Goal: Task Accomplishment & Management: Use online tool/utility

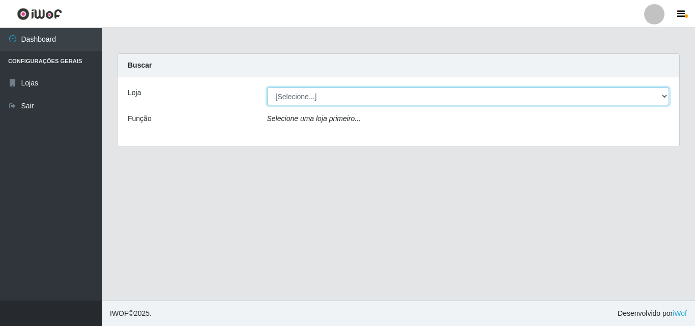
drag, startPoint x: 663, startPoint y: 98, endPoint x: 659, endPoint y: 105, distance: 7.7
click at [663, 99] on select "[Selecione...] BomQueSó Agreste - Loja 3" at bounding box center [468, 96] width 402 height 18
select select "215"
click at [267, 87] on select "[Selecione...] BomQueSó Agreste - Loja 3" at bounding box center [468, 96] width 402 height 18
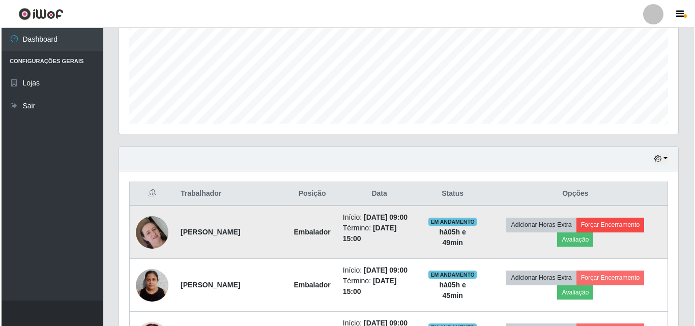
scroll to position [254, 0]
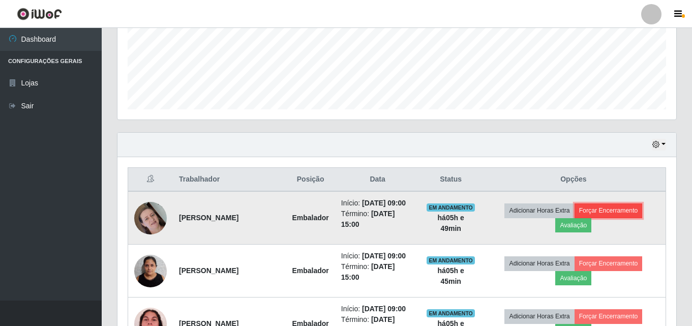
click at [616, 214] on button "Forçar Encerramento" at bounding box center [609, 210] width 68 height 14
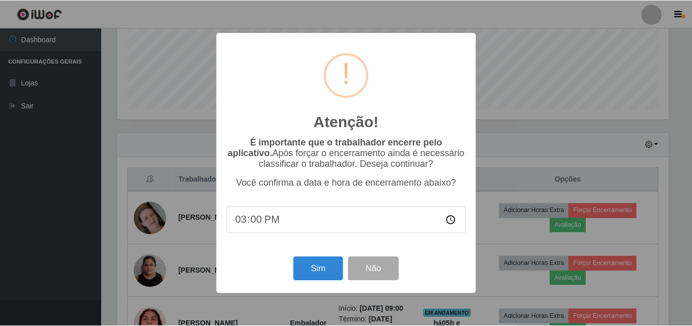
scroll to position [211, 554]
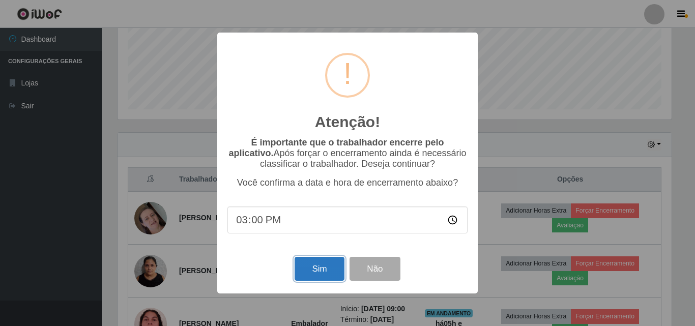
click at [328, 268] on button "Sim" at bounding box center [318, 269] width 49 height 24
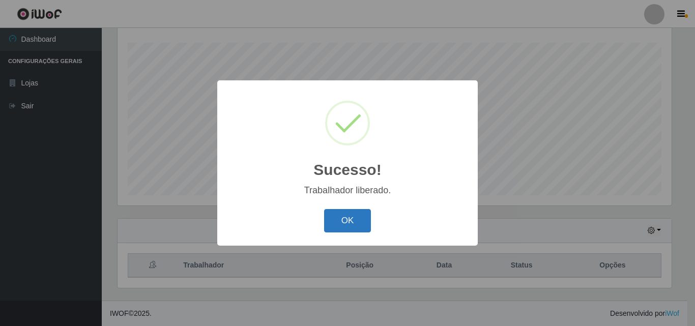
click at [349, 222] on button "OK" at bounding box center [347, 221] width 47 height 24
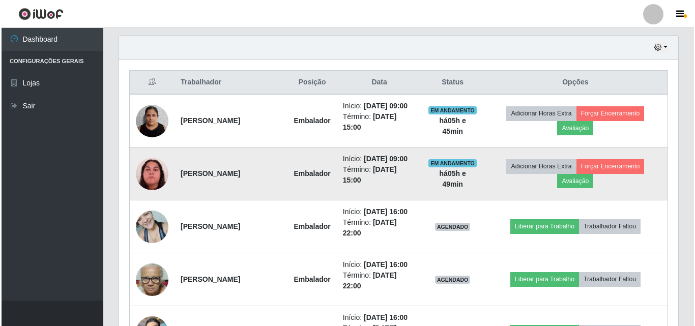
scroll to position [372, 0]
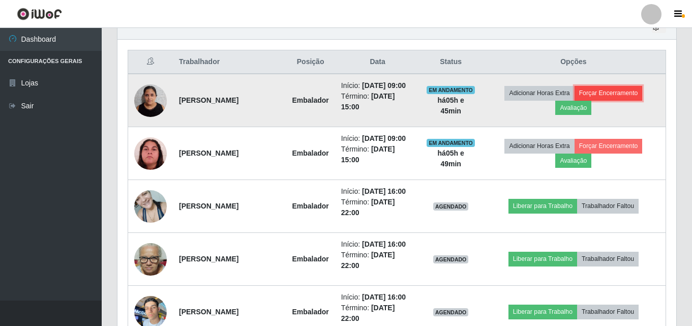
click at [636, 99] on button "Forçar Encerramento" at bounding box center [609, 93] width 68 height 14
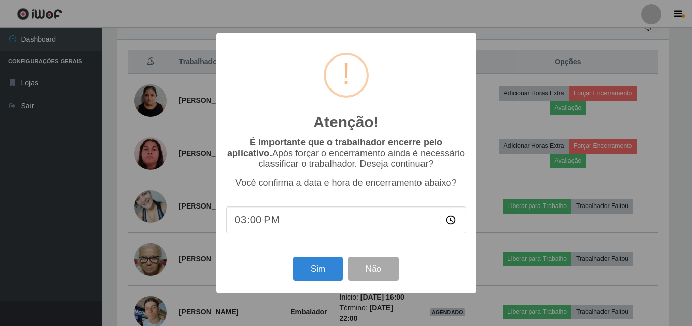
scroll to position [211, 554]
click at [320, 269] on button "Sim" at bounding box center [318, 269] width 49 height 24
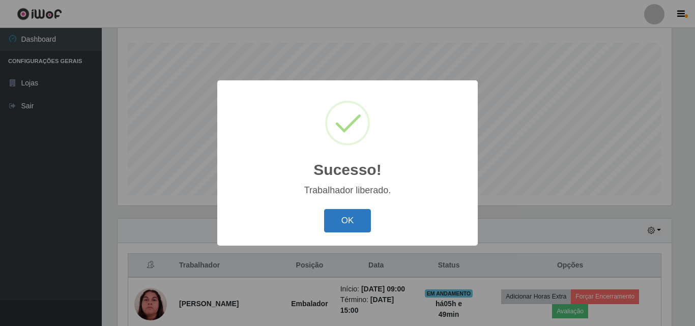
click at [354, 214] on button "OK" at bounding box center [347, 221] width 47 height 24
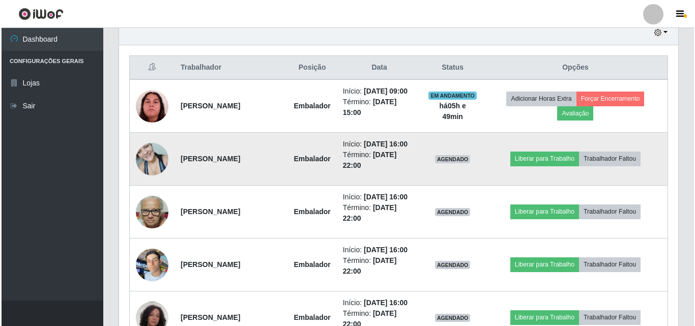
scroll to position [372, 0]
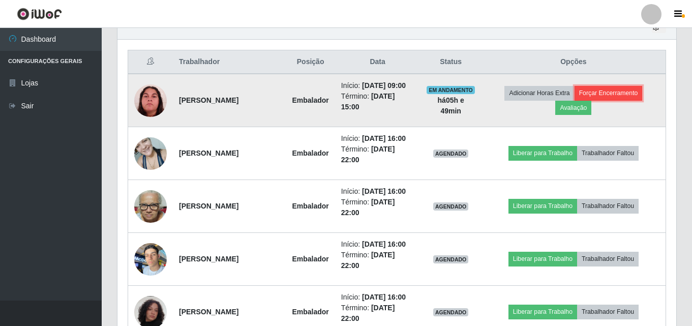
click at [634, 94] on button "Forçar Encerramento" at bounding box center [609, 93] width 68 height 14
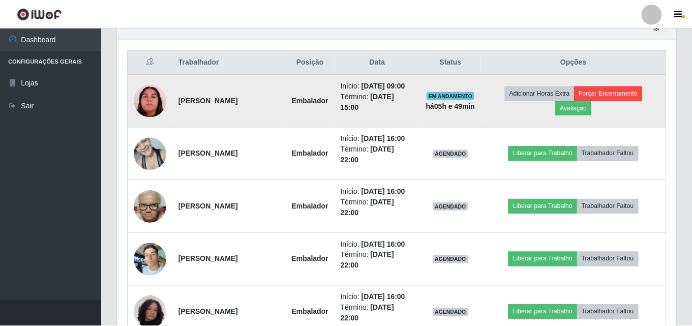
scroll to position [211, 554]
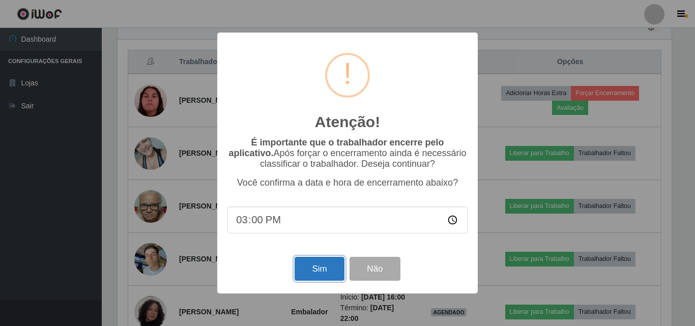
click at [324, 267] on button "Sim" at bounding box center [318, 269] width 49 height 24
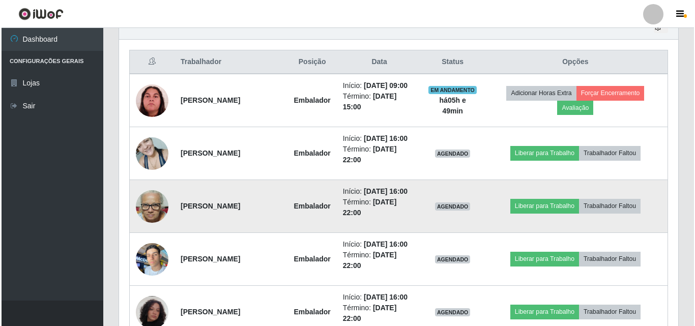
scroll to position [0, 0]
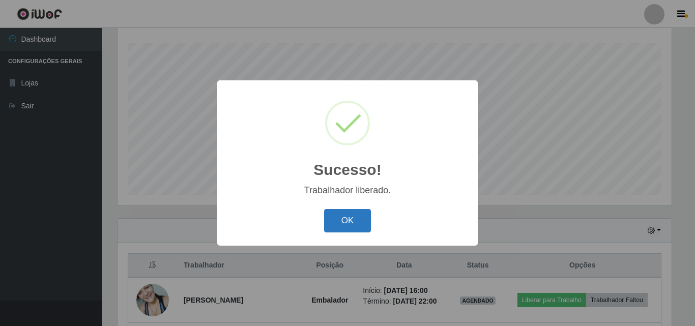
click at [348, 220] on button "OK" at bounding box center [347, 221] width 47 height 24
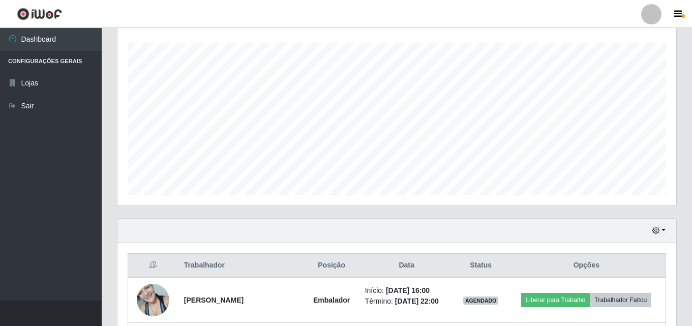
click at [686, 48] on div "Carregando... Buscar Recarregando em 0 segundos... Loja [Selecione...] BomQueSó…" at bounding box center [397, 228] width 590 height 687
